Goal: Information Seeking & Learning: Learn about a topic

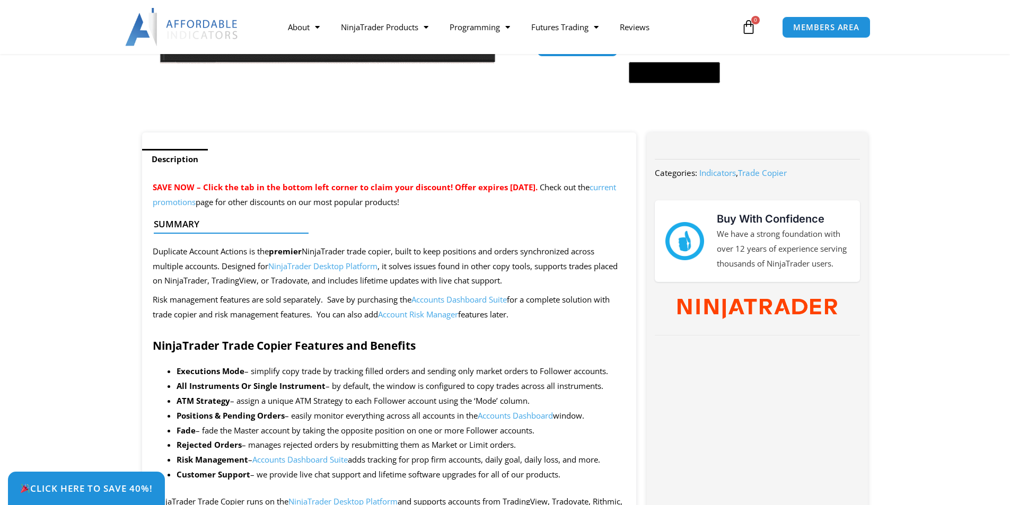
scroll to position [318, 0]
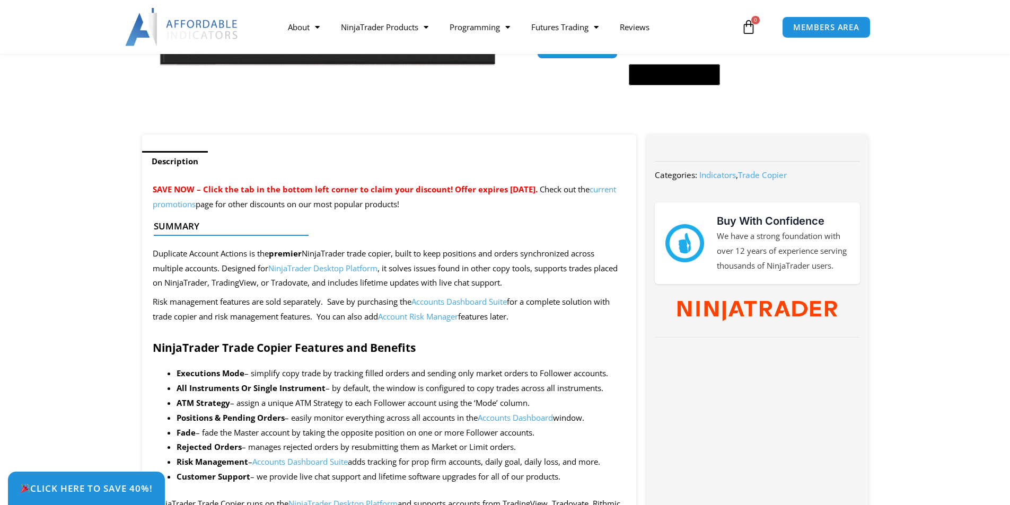
drag, startPoint x: 158, startPoint y: 255, endPoint x: 468, endPoint y: 249, distance: 310.3
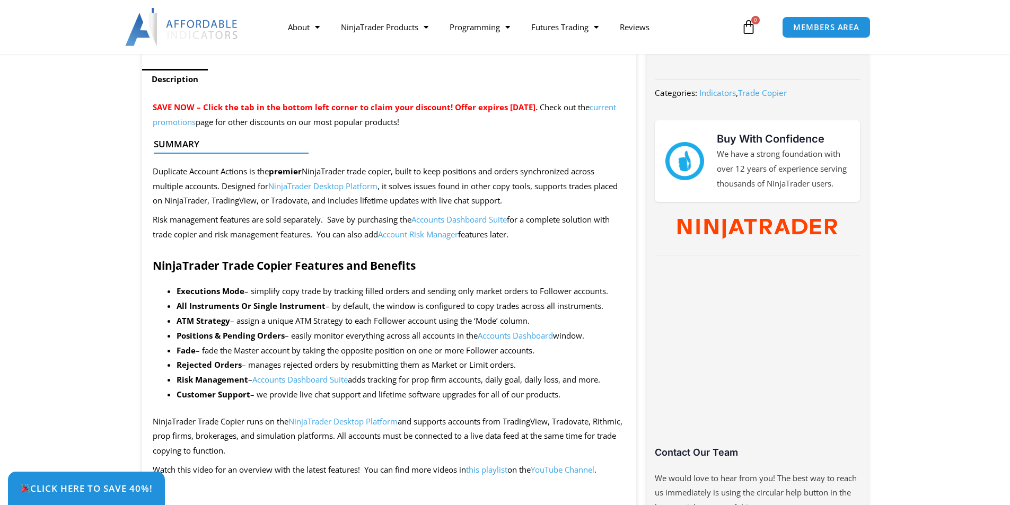
scroll to position [424, 0]
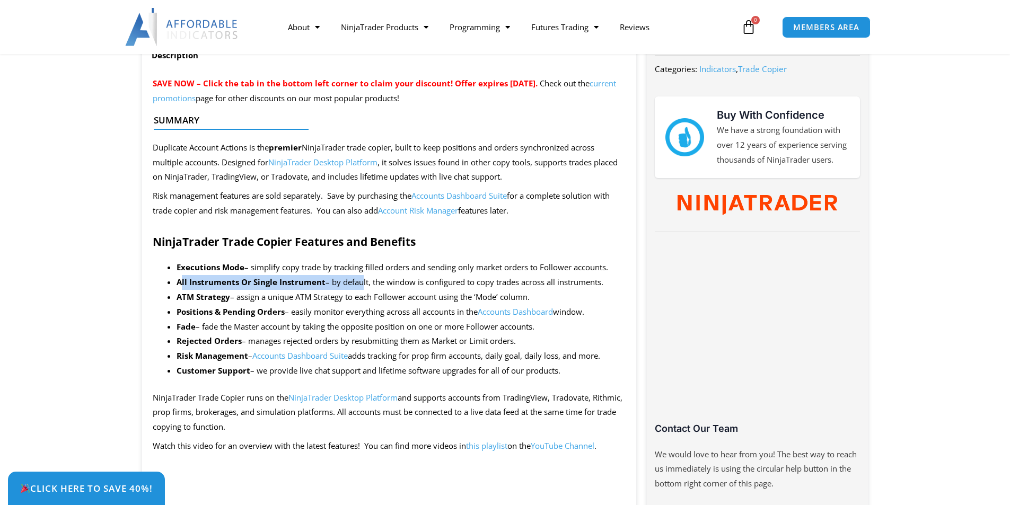
drag, startPoint x: 242, startPoint y: 283, endPoint x: 363, endPoint y: 283, distance: 121.5
click at [363, 283] on li "All Instruments Or Single Instrument – by default, the window is configured to …" at bounding box center [402, 282] width 450 height 15
drag, startPoint x: 187, startPoint y: 239, endPoint x: 328, endPoint y: 238, distance: 140.5
click at [328, 238] on strong "NinjaTrader Trade Copier Features and Benefits" at bounding box center [284, 241] width 263 height 15
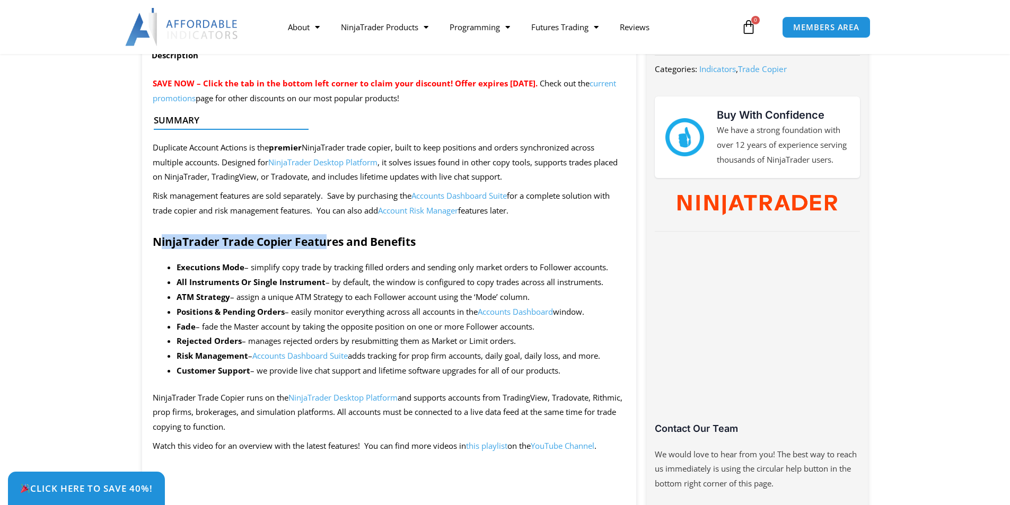
click at [328, 238] on strong "NinjaTrader Trade Copier Features and Benefits" at bounding box center [284, 241] width 263 height 15
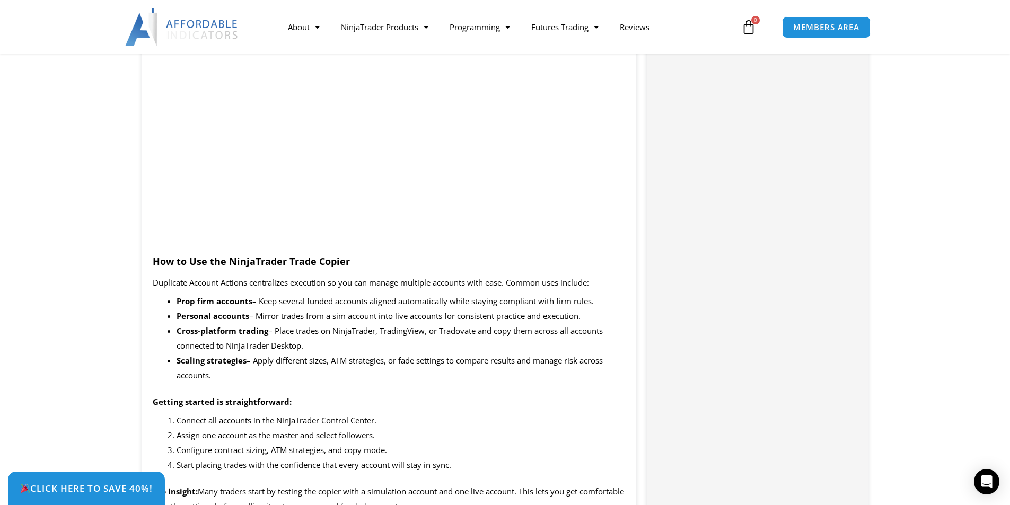
scroll to position [1008, 0]
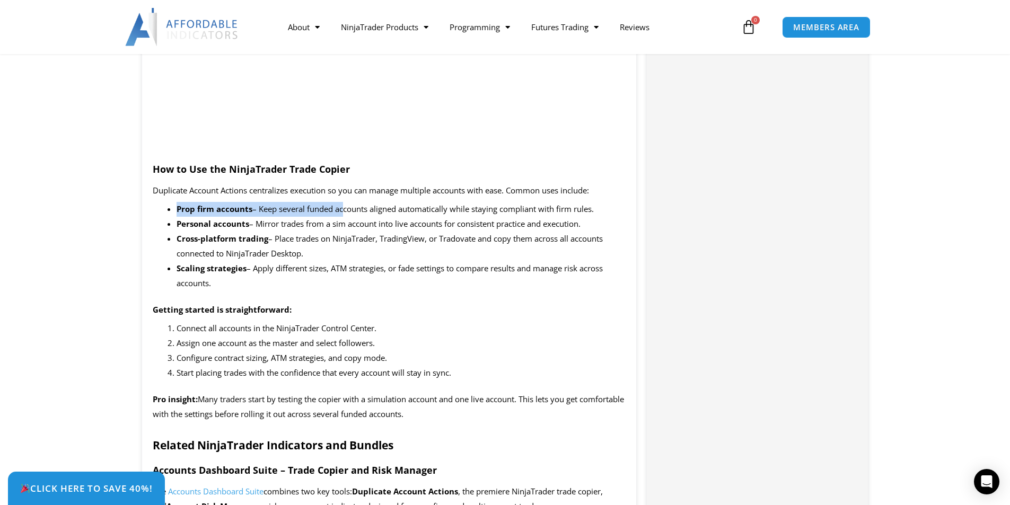
drag, startPoint x: 302, startPoint y: 213, endPoint x: 348, endPoint y: 215, distance: 45.7
click at [346, 215] on li "Prop firm accounts – Keep several funded accounts aligned automatically while s…" at bounding box center [402, 209] width 450 height 15
click at [348, 215] on li "Prop firm accounts – Keep several funded accounts aligned automatically while s…" at bounding box center [402, 209] width 450 height 15
drag, startPoint x: 349, startPoint y: 206, endPoint x: 597, endPoint y: 222, distance: 248.2
click at [597, 222] on ul "Prop firm accounts – Keep several funded accounts aligned automatically while s…" at bounding box center [402, 246] width 450 height 89
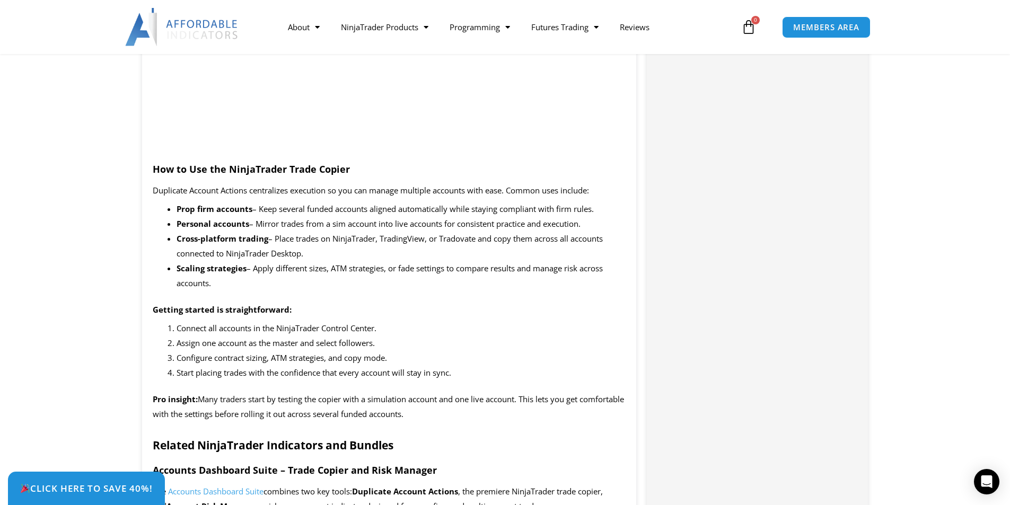
click at [597, 222] on li "Personal accounts – Mirror trades from a sim account into live accounts for con…" at bounding box center [402, 224] width 450 height 15
drag, startPoint x: 189, startPoint y: 195, endPoint x: 224, endPoint y: 195, distance: 35.0
click at [224, 195] on span "Duplicate Account Actions centralizes execution so you can manage multiple acco…" at bounding box center [371, 190] width 436 height 11
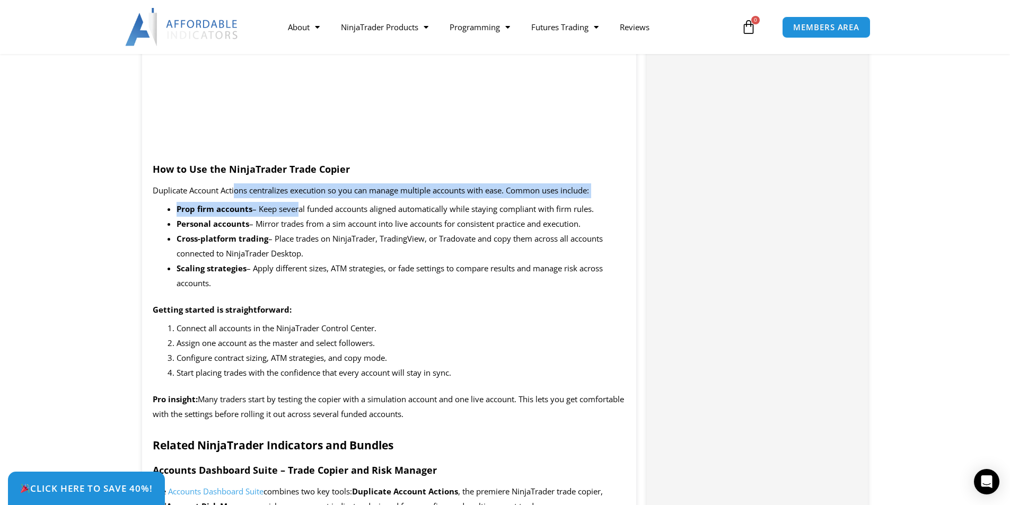
drag, startPoint x: 238, startPoint y: 196, endPoint x: 298, endPoint y: 202, distance: 59.7
click at [298, 202] on li "Prop firm accounts – Keep several funded accounts aligned automatically while s…" at bounding box center [402, 209] width 450 height 15
drag, startPoint x: 315, startPoint y: 191, endPoint x: 585, endPoint y: 189, distance: 270.0
click at [585, 189] on span "Duplicate Account Actions centralizes execution so you can manage multiple acco…" at bounding box center [371, 190] width 436 height 11
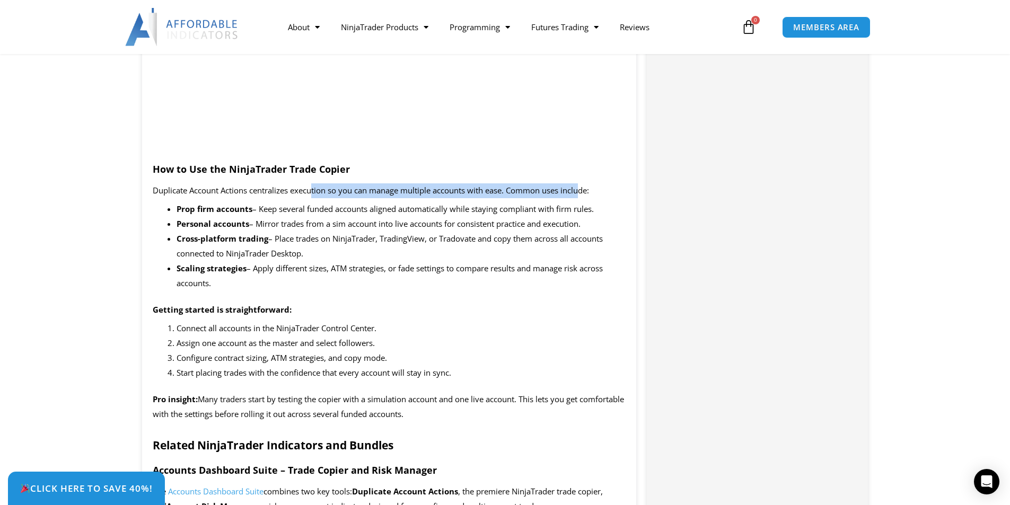
click at [585, 189] on span "Duplicate Account Actions centralizes execution so you can manage multiple acco…" at bounding box center [371, 190] width 436 height 11
drag, startPoint x: 190, startPoint y: 208, endPoint x: 222, endPoint y: 209, distance: 31.8
click at [222, 209] on b "Prop firm accounts" at bounding box center [215, 209] width 76 height 11
drag, startPoint x: 212, startPoint y: 228, endPoint x: 241, endPoint y: 228, distance: 28.6
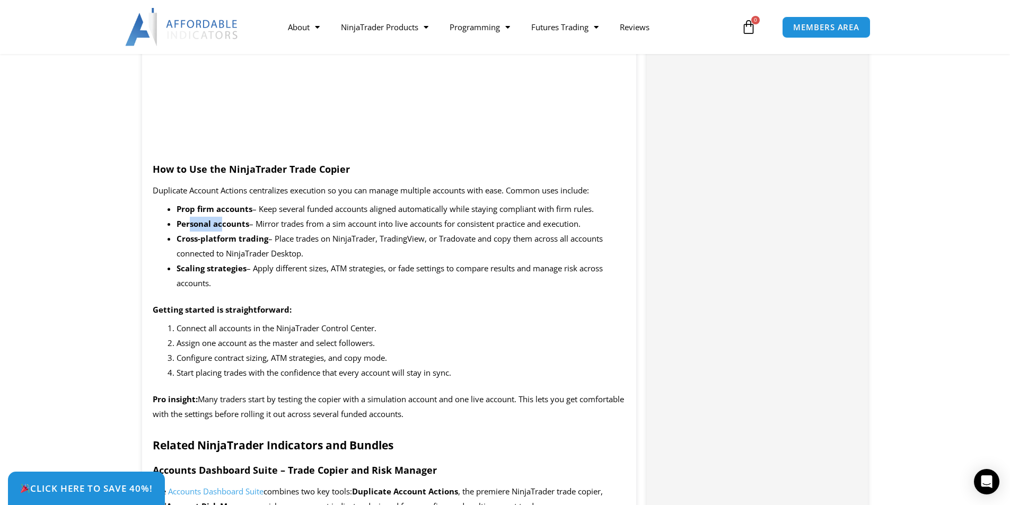
click at [239, 228] on b "Personal accounts" at bounding box center [213, 224] width 73 height 11
drag, startPoint x: 241, startPoint y: 228, endPoint x: 216, endPoint y: 245, distance: 30.2
click at [241, 229] on b "Personal accounts" at bounding box center [213, 224] width 73 height 11
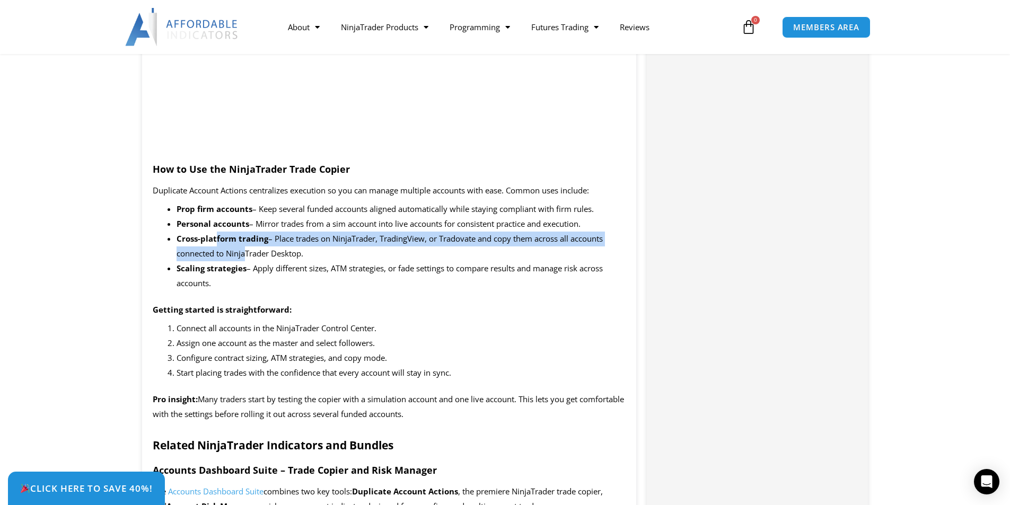
drag, startPoint x: 216, startPoint y: 245, endPoint x: 257, endPoint y: 247, distance: 41.4
click at [255, 247] on li "Cross-platform trading – Place trades on NinjaTrader, TradingView, or Tradovate…" at bounding box center [402, 247] width 450 height 30
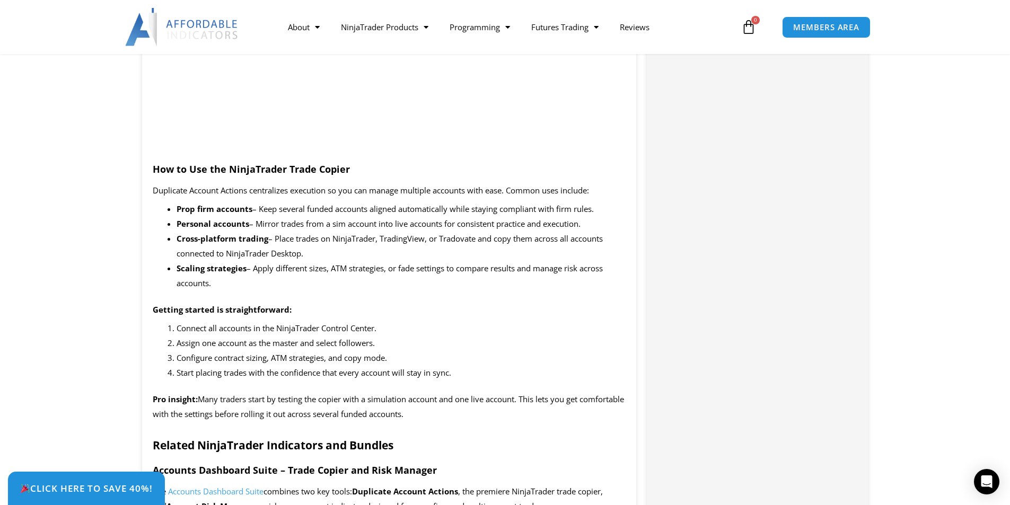
click at [257, 247] on li "Cross-platform trading – Place trades on NinjaTrader, TradingView, or Tradovate…" at bounding box center [402, 247] width 450 height 30
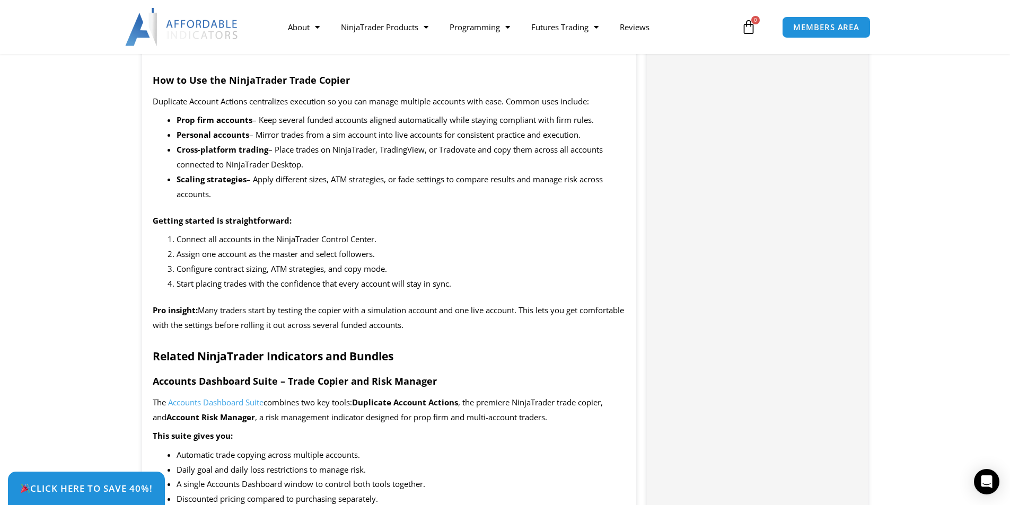
scroll to position [1114, 0]
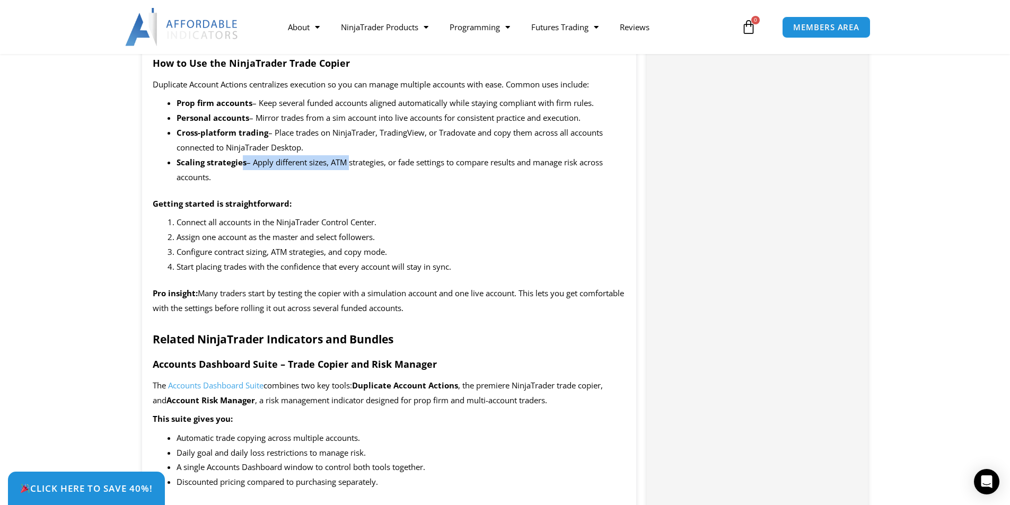
drag, startPoint x: 244, startPoint y: 162, endPoint x: 347, endPoint y: 163, distance: 102.9
click at [347, 163] on li "Scaling strategies – Apply different sizes, ATM strategies, or fade settings to…" at bounding box center [402, 170] width 450 height 30
click at [347, 163] on span "– Apply different sizes, ATM strategies, or fade settings to compare results an…" at bounding box center [390, 169] width 426 height 25
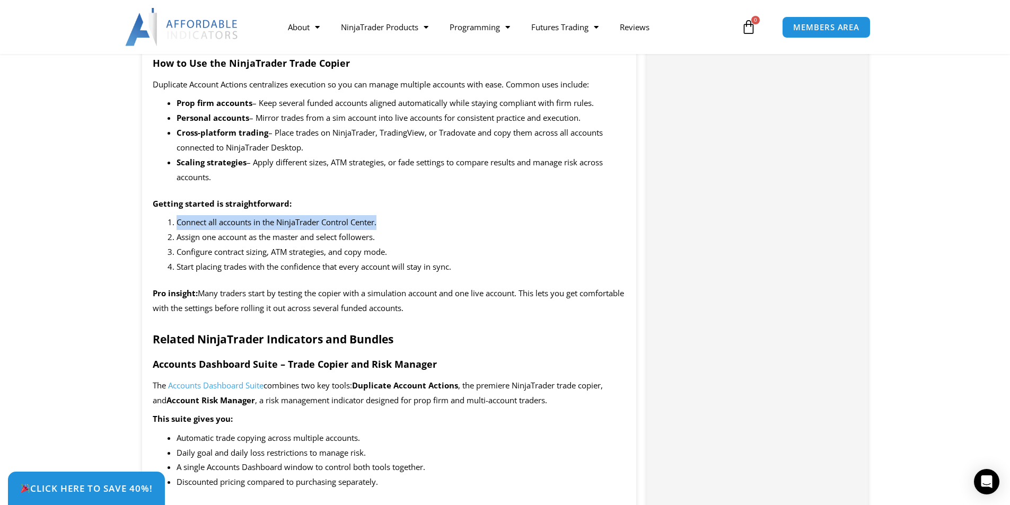
drag, startPoint x: 208, startPoint y: 224, endPoint x: 400, endPoint y: 228, distance: 191.5
click at [400, 228] on li "Connect all accounts in the NinjaTrader Control Center." at bounding box center [402, 222] width 450 height 15
drag, startPoint x: 185, startPoint y: 239, endPoint x: 351, endPoint y: 239, distance: 166.0
click at [351, 239] on span "Assign one account as the master and select followers." at bounding box center [276, 237] width 198 height 11
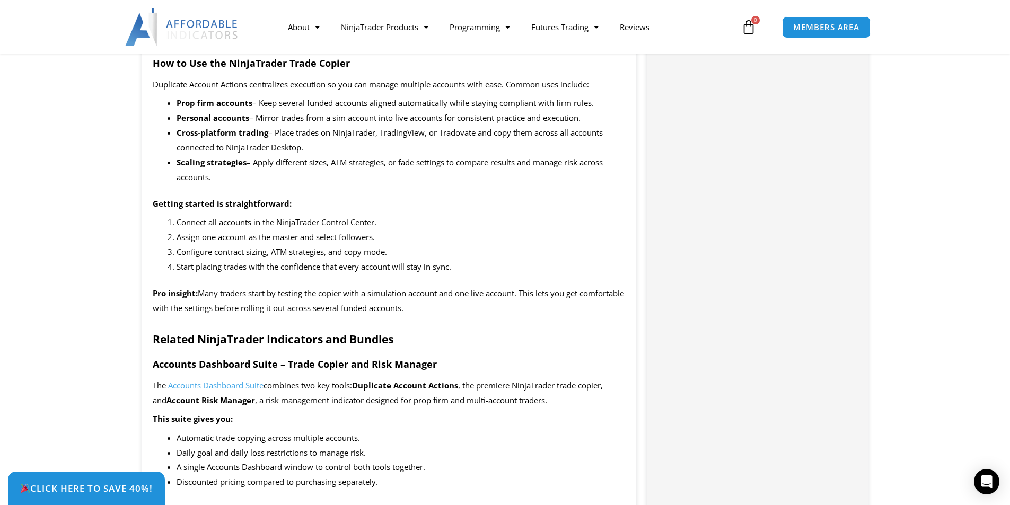
click at [359, 239] on span "Assign one account as the master and select followers." at bounding box center [276, 237] width 198 height 11
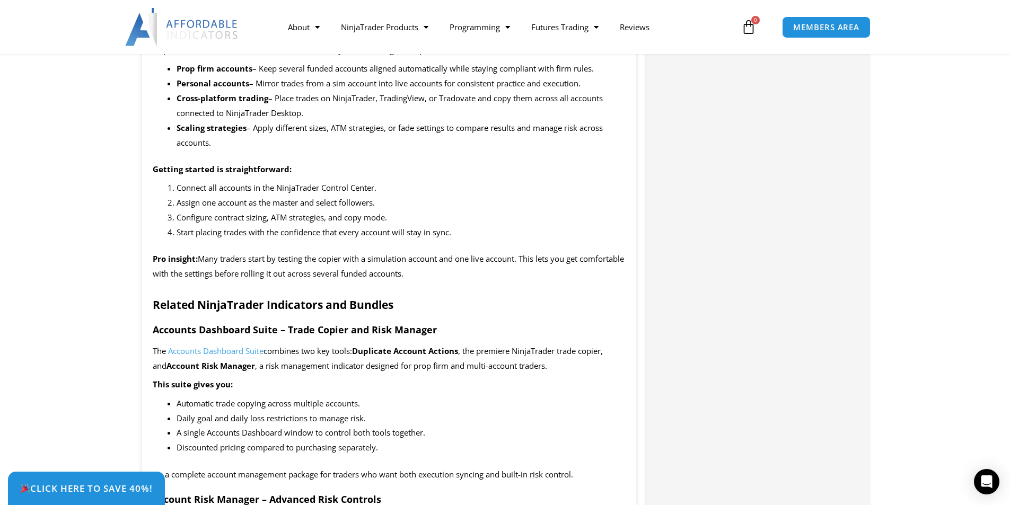
scroll to position [1167, 0]
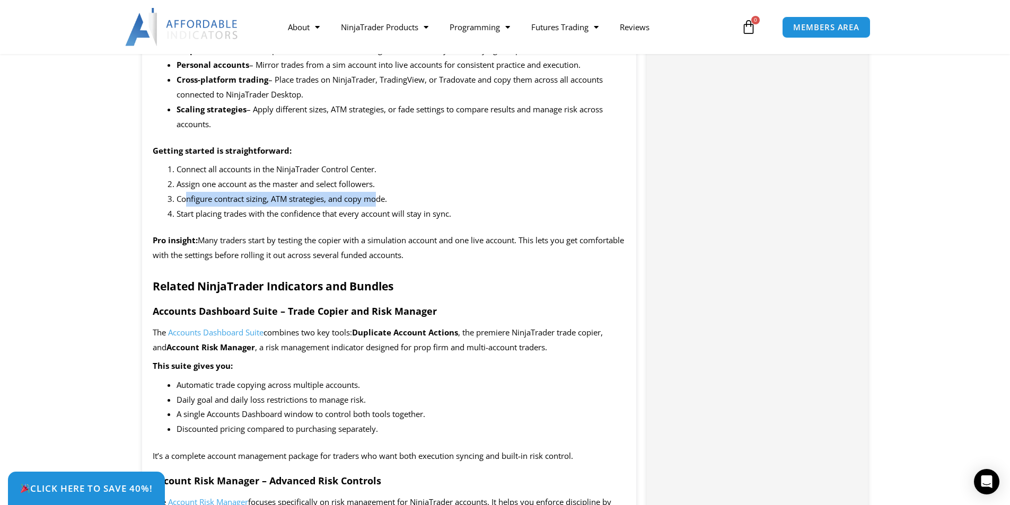
drag, startPoint x: 189, startPoint y: 204, endPoint x: 381, endPoint y: 193, distance: 192.3
click at [381, 193] on li "Configure contract sizing, ATM strategies, and copy mode." at bounding box center [402, 199] width 450 height 15
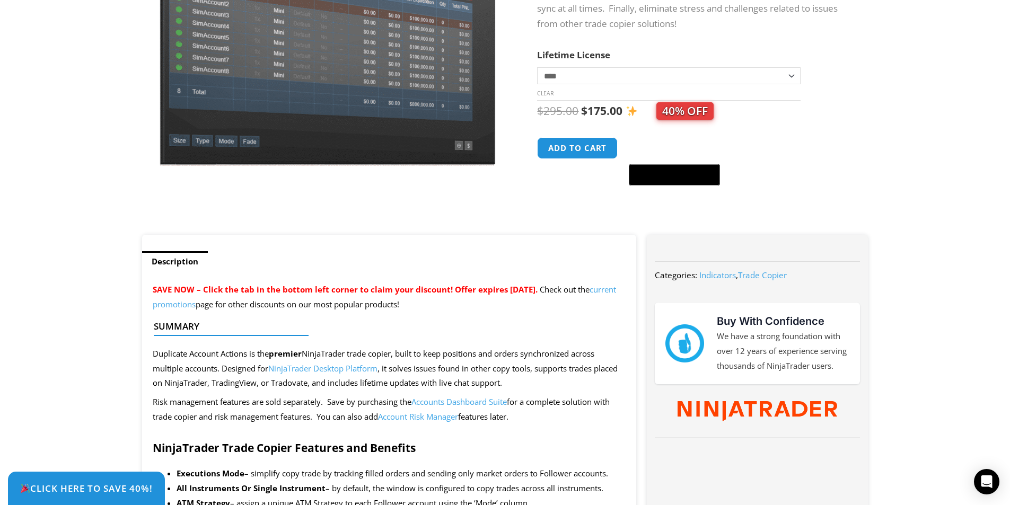
scroll to position [0, 0]
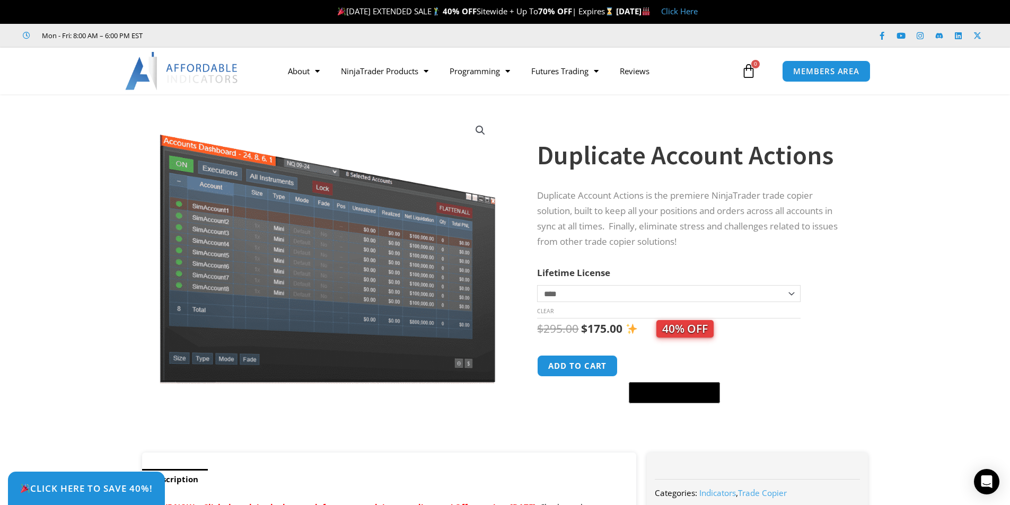
drag, startPoint x: 522, startPoint y: 221, endPoint x: 462, endPoint y: -46, distance: 273.4
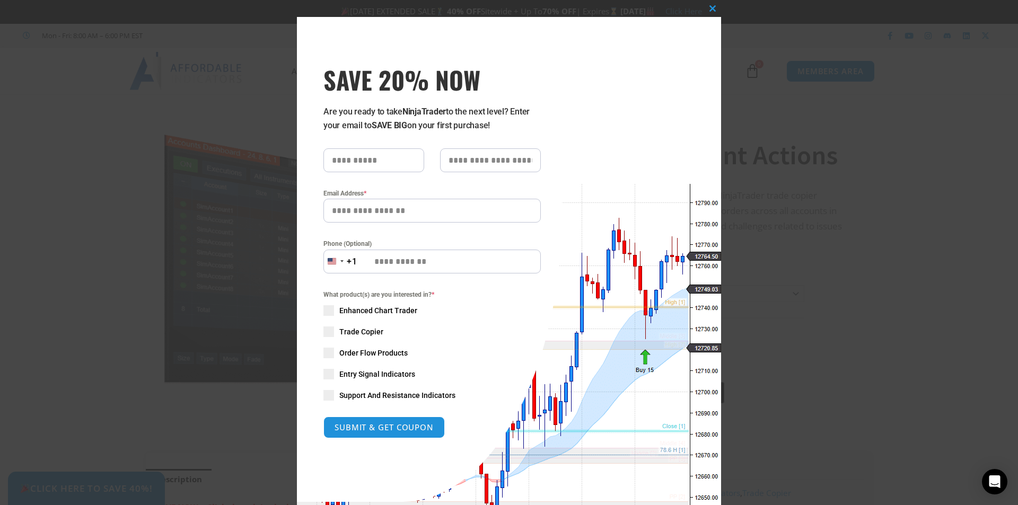
click at [939, 235] on div "Close this module SAVE 20% NOW Are you ready to take NinjaTrader to the next le…" at bounding box center [509, 252] width 1018 height 505
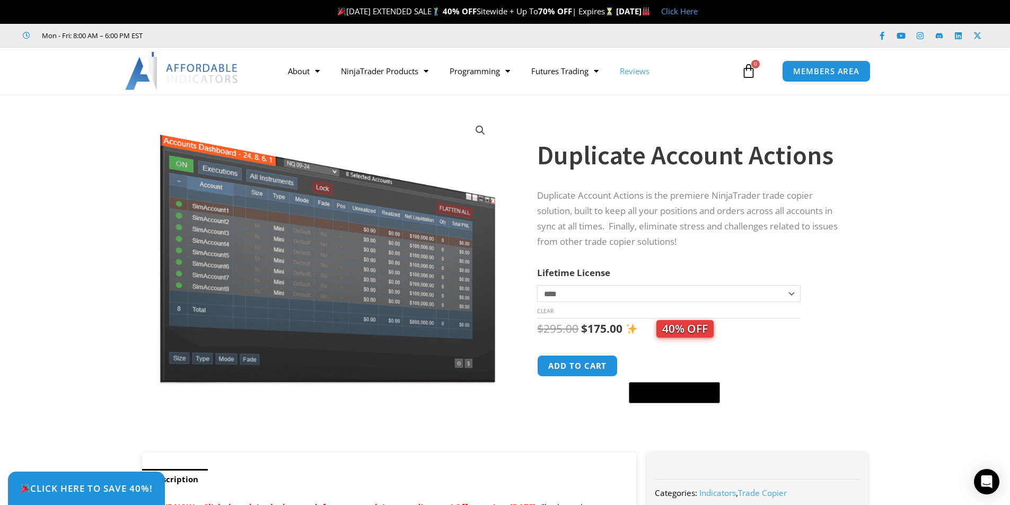
drag, startPoint x: 678, startPoint y: 195, endPoint x: 657, endPoint y: 16, distance: 180.4
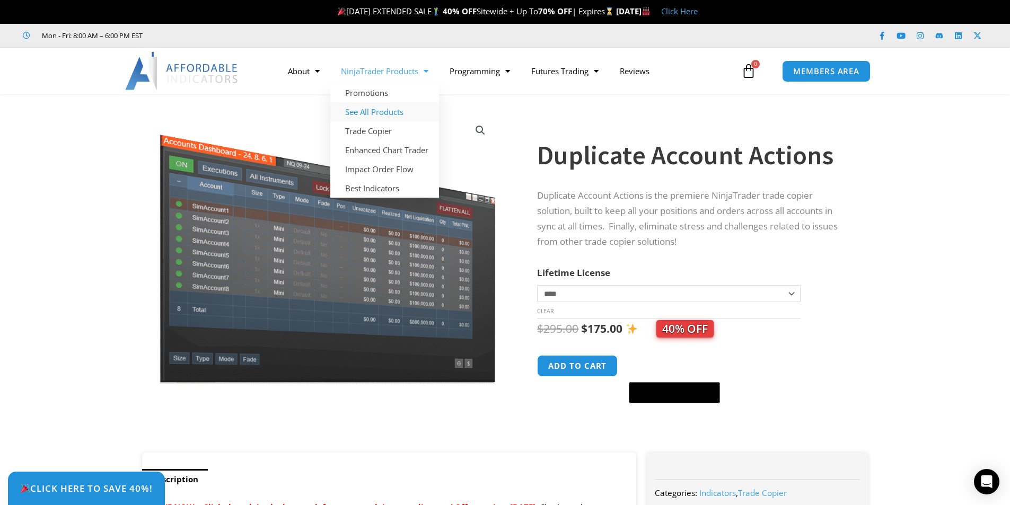
click at [377, 110] on link "See All Products" at bounding box center [384, 111] width 109 height 19
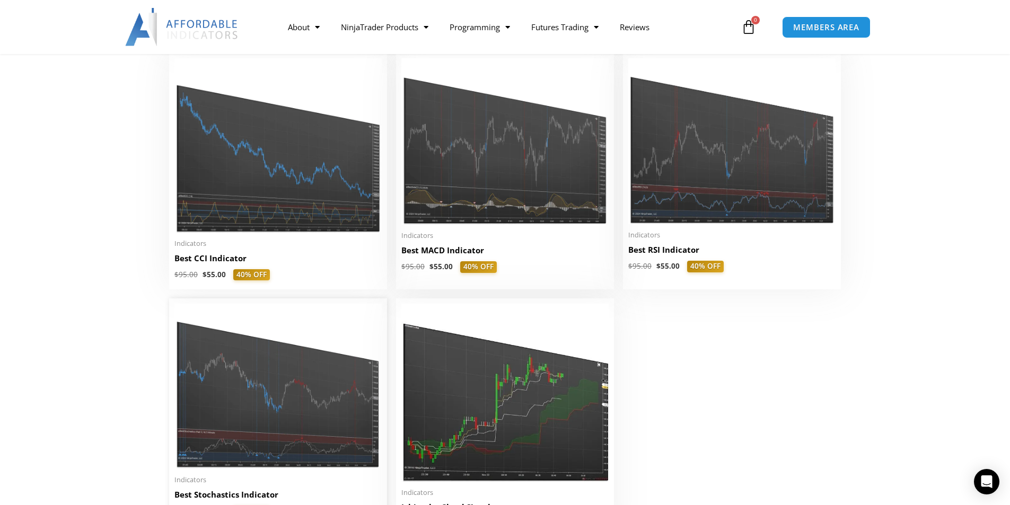
scroll to position [2334, 0]
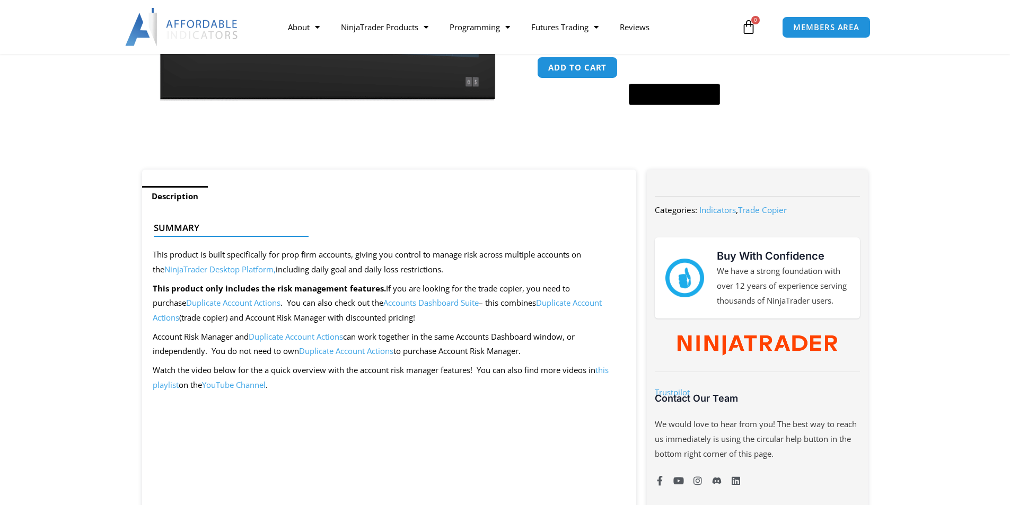
scroll to position [318, 0]
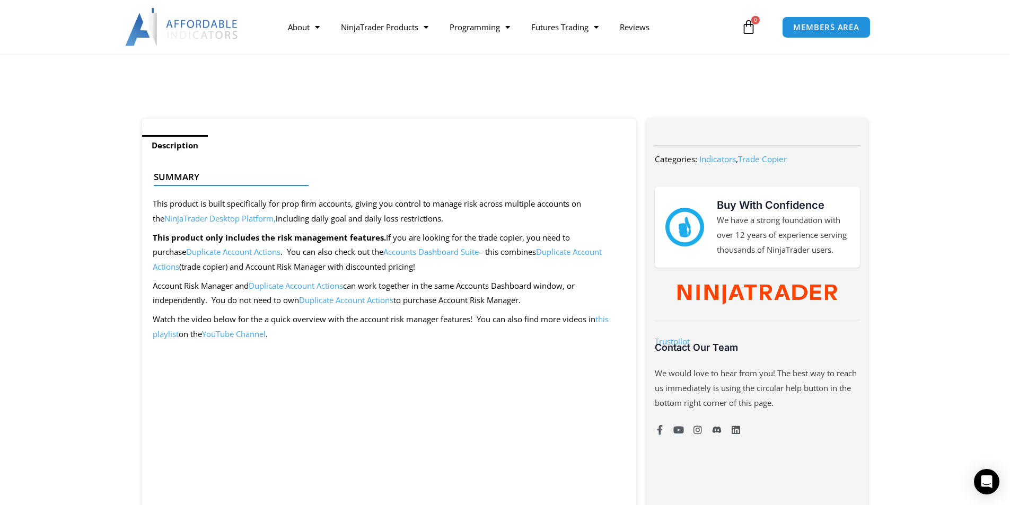
drag, startPoint x: 221, startPoint y: 200, endPoint x: 331, endPoint y: 200, distance: 110.3
click at [330, 200] on div at bounding box center [385, 194] width 463 height 25
drag, startPoint x: 359, startPoint y: 203, endPoint x: 450, endPoint y: 202, distance: 91.8
click at [443, 204] on div at bounding box center [385, 194] width 463 height 25
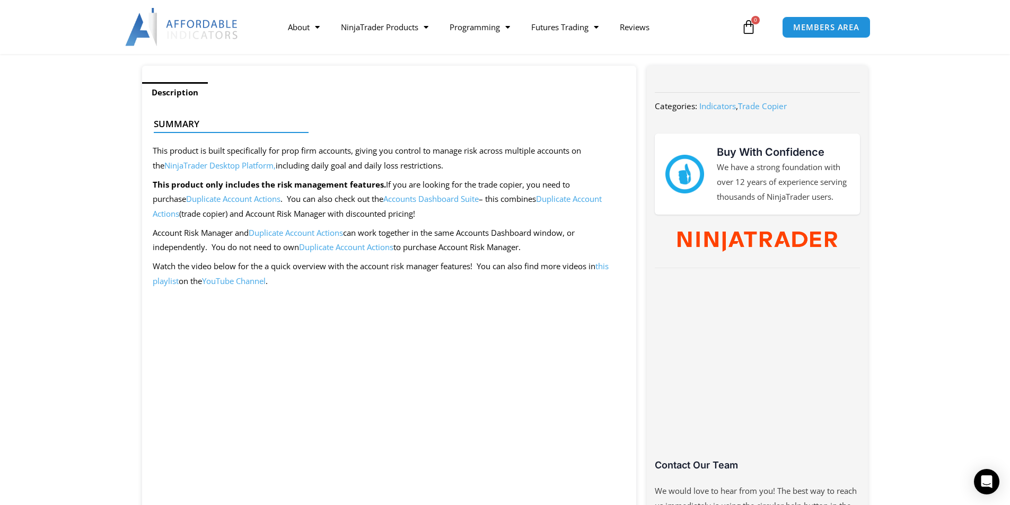
scroll to position [477, 0]
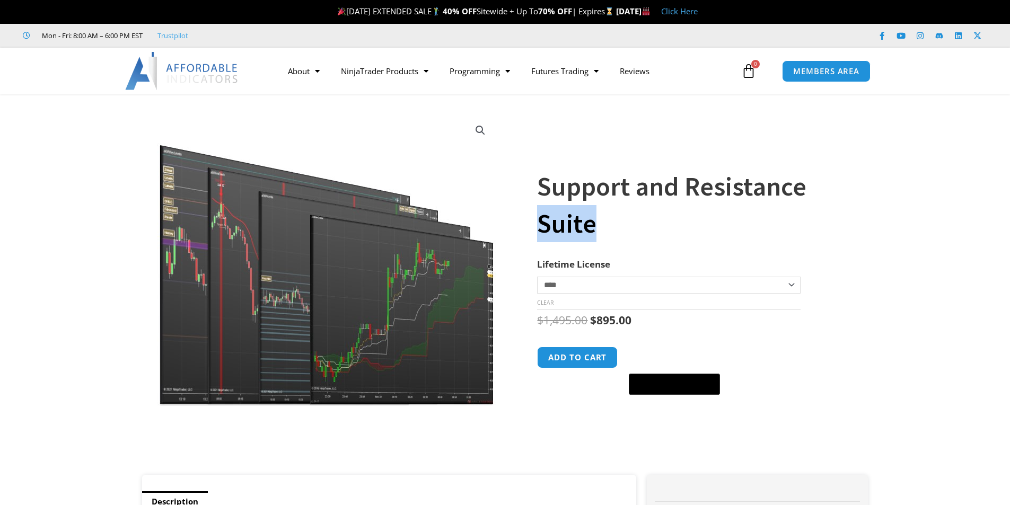
click at [692, 206] on h1 "Support and Resistance Suite" at bounding box center [692, 205] width 310 height 74
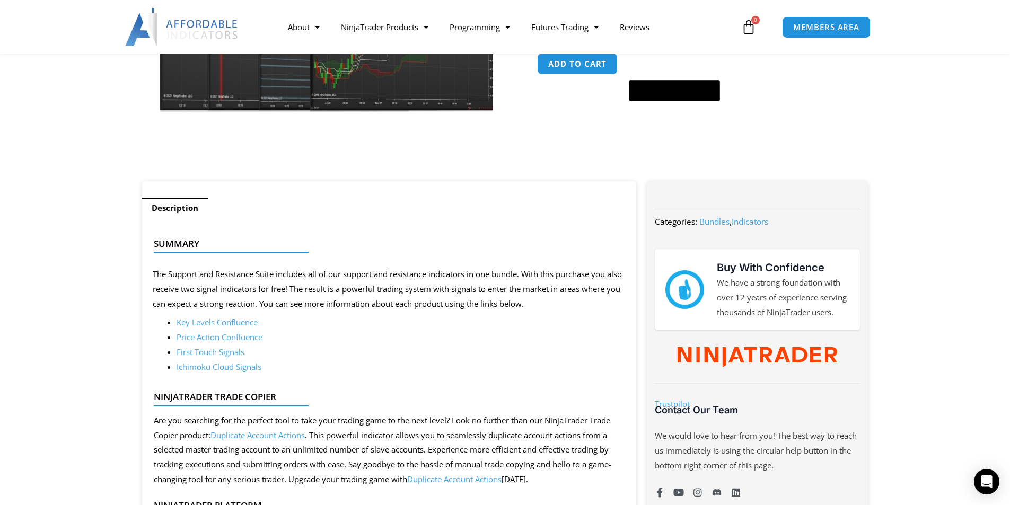
scroll to position [371, 0]
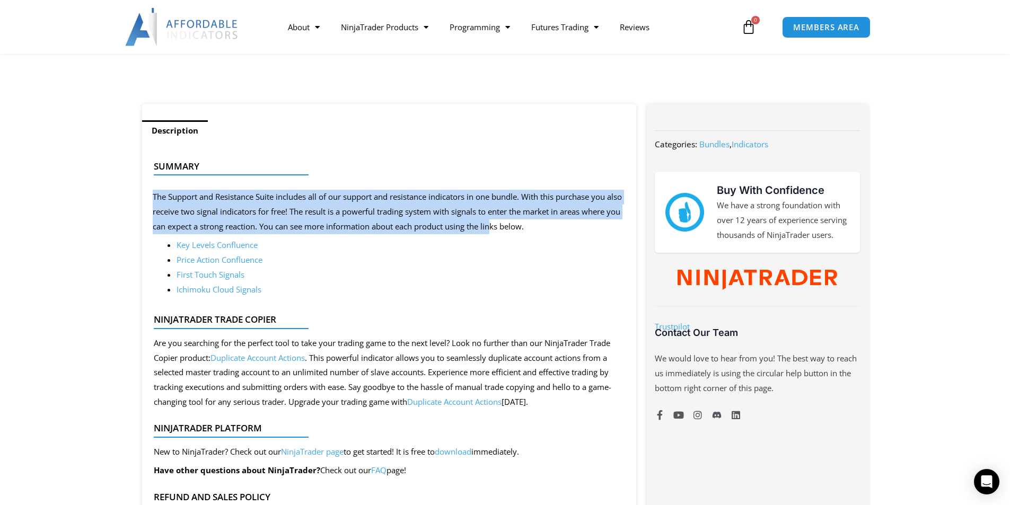
drag, startPoint x: 211, startPoint y: 196, endPoint x: 536, endPoint y: 223, distance: 326.3
click at [536, 223] on div "Summary The Support and Resistance Suite includes all of our support and resist…" at bounding box center [389, 391] width 495 height 500
click at [536, 223] on p "The Support and Resistance Suite includes all of our support and resistance ind…" at bounding box center [390, 212] width 474 height 45
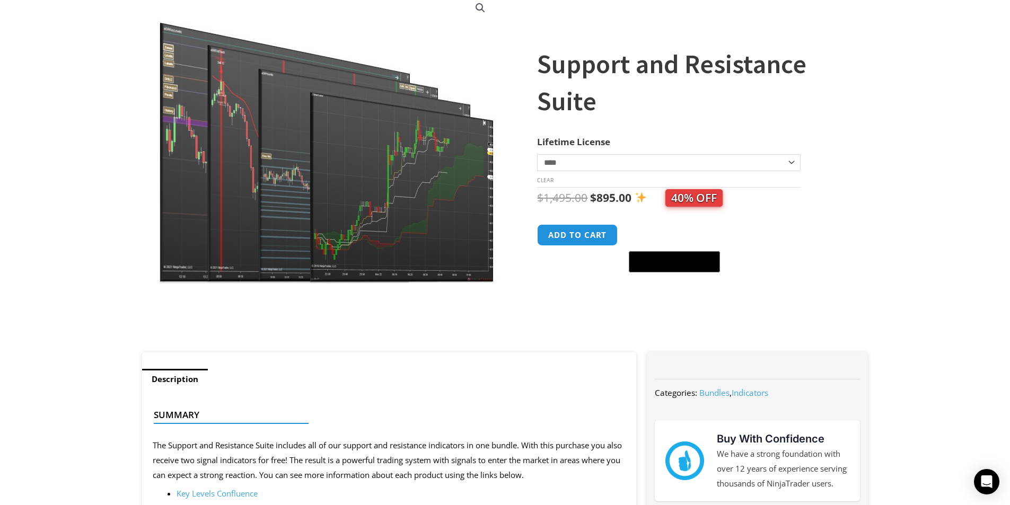
scroll to position [0, 0]
